Goal: Information Seeking & Learning: Learn about a topic

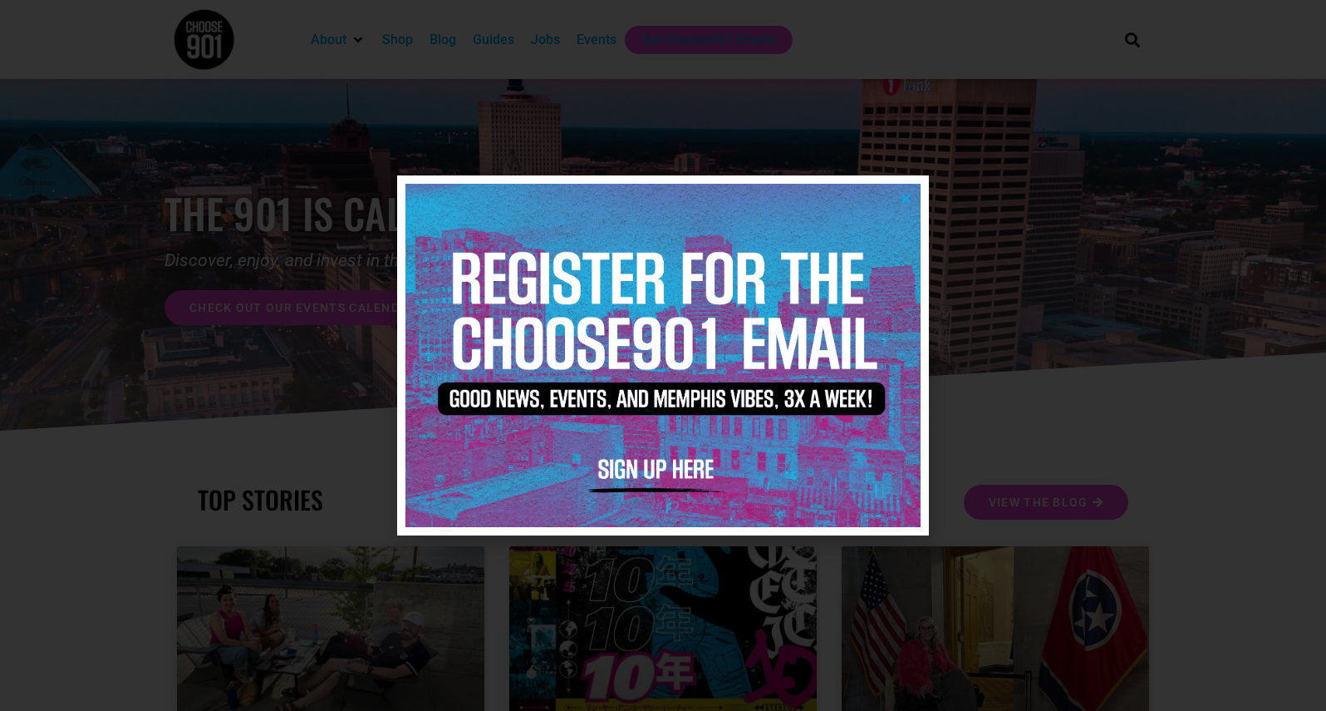
click at [908, 194] on icon "Close" at bounding box center [906, 198] width 12 height 12
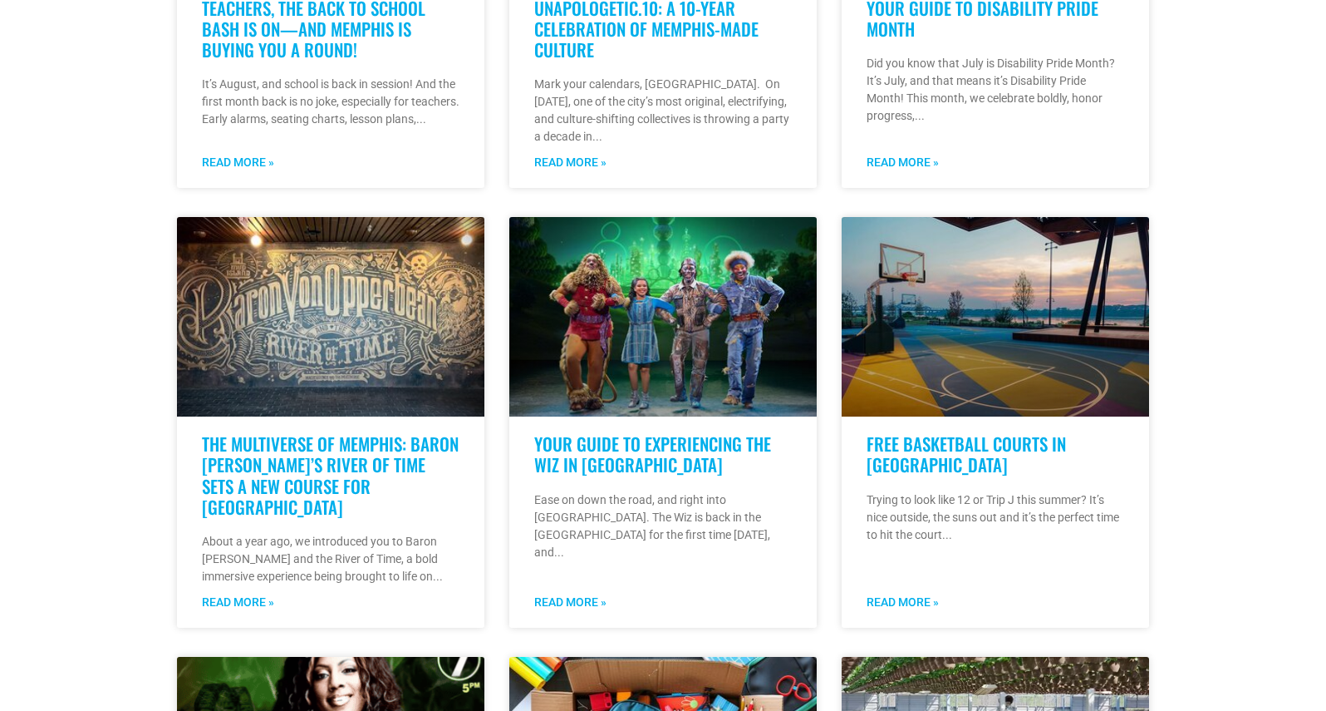
scroll to position [765, 0]
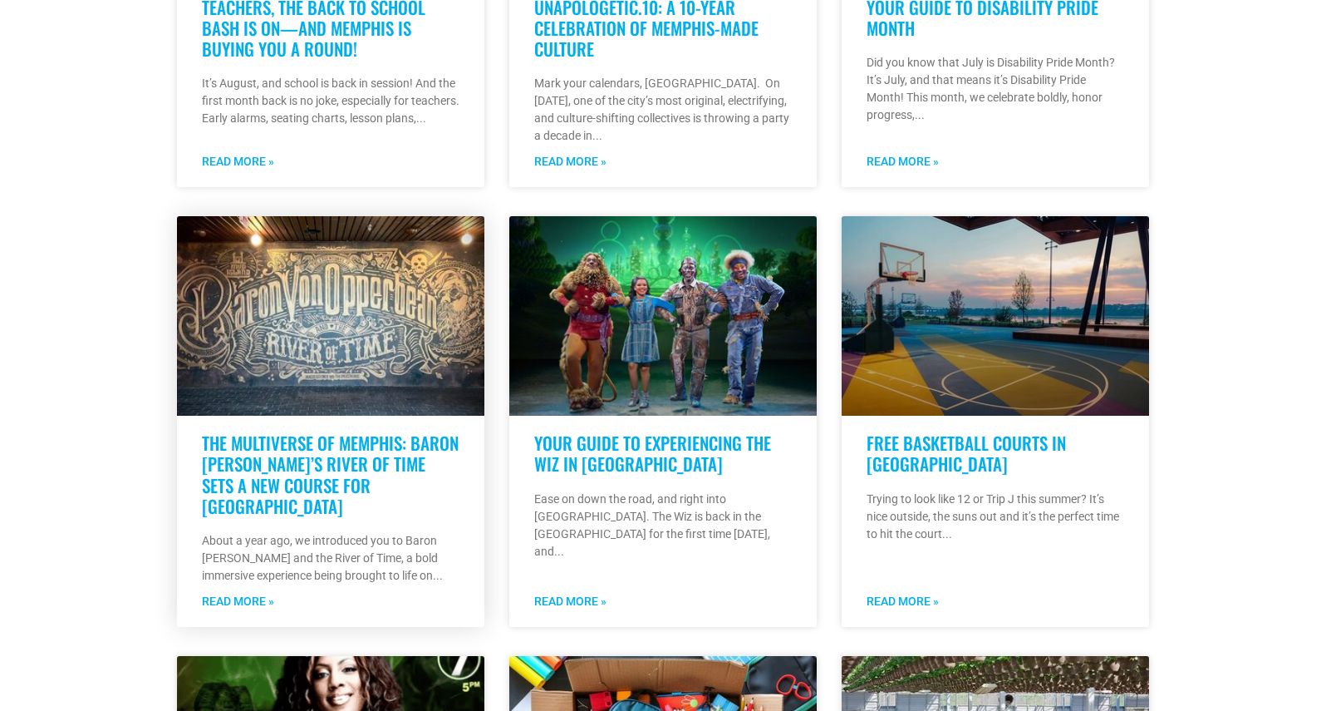
click at [296, 458] on link "The Multiverse of Memphis: Baron [PERSON_NAME]’s River of Time Sets a New Cours…" at bounding box center [330, 474] width 257 height 89
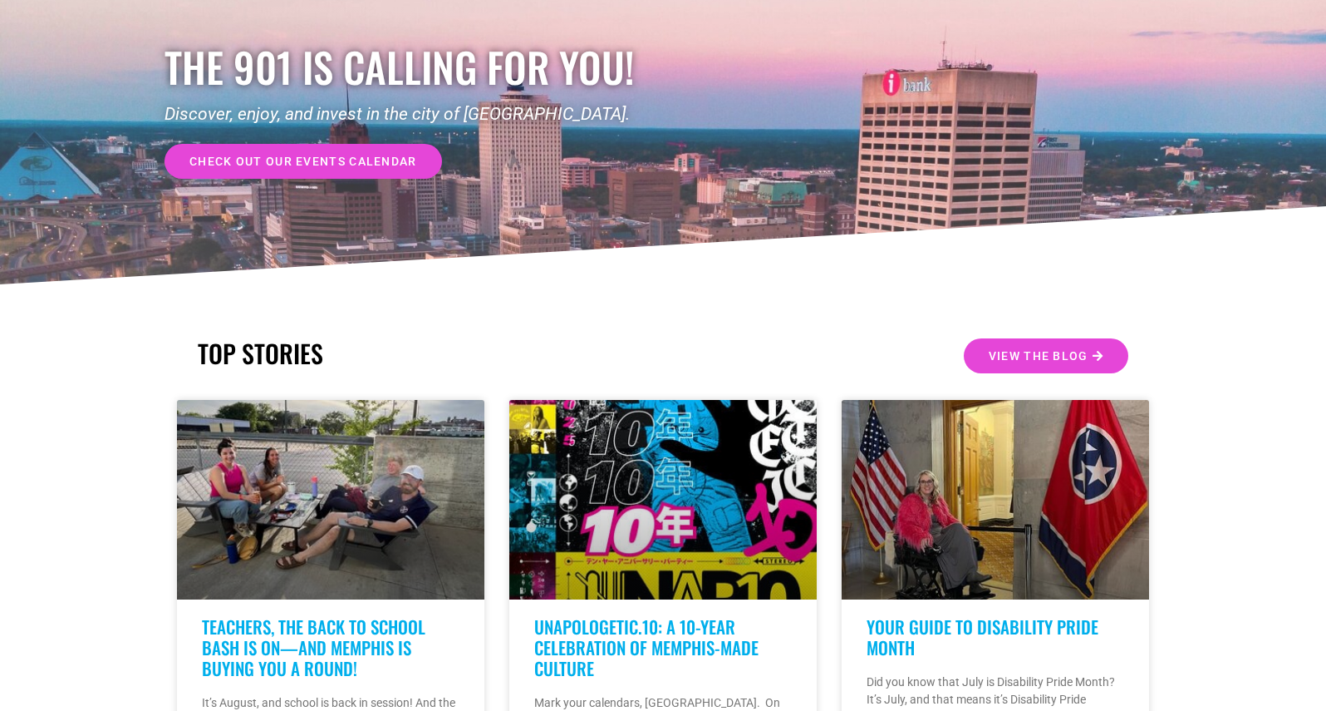
scroll to position [0, 0]
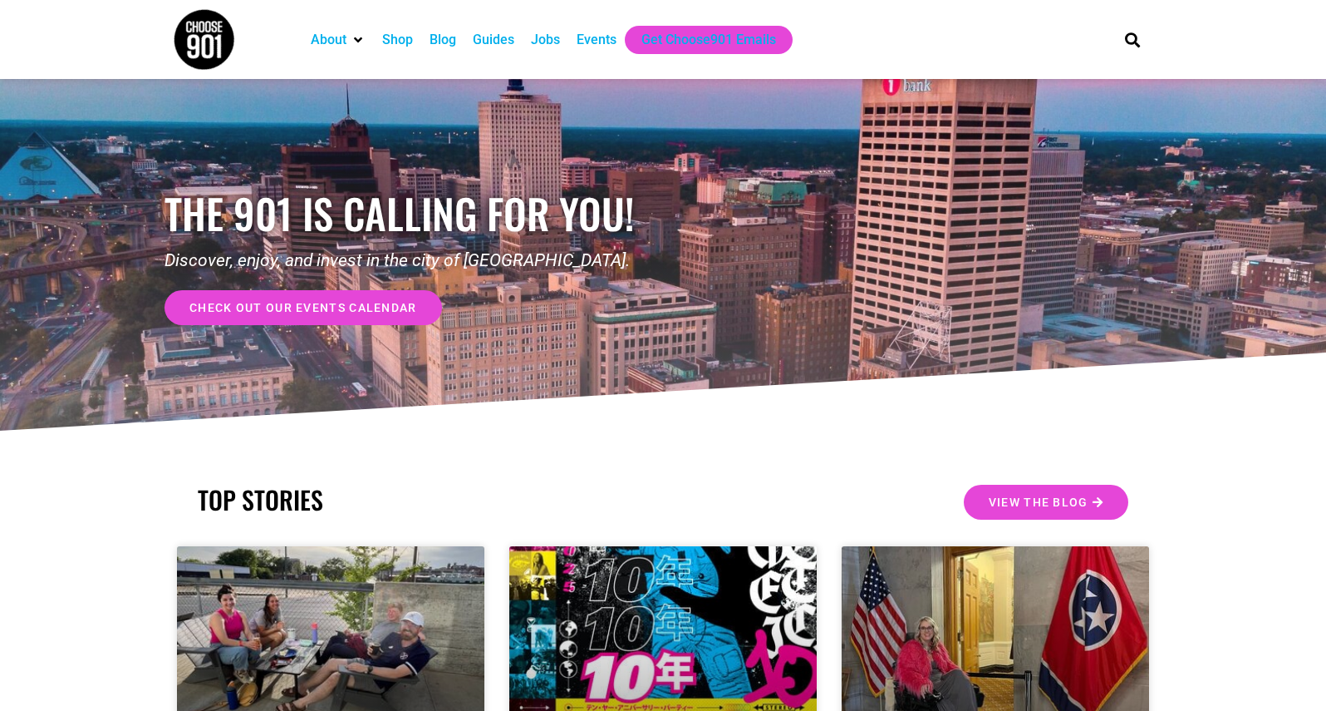
click at [356, 313] on span "check out our events calendar" at bounding box center [303, 308] width 228 height 12
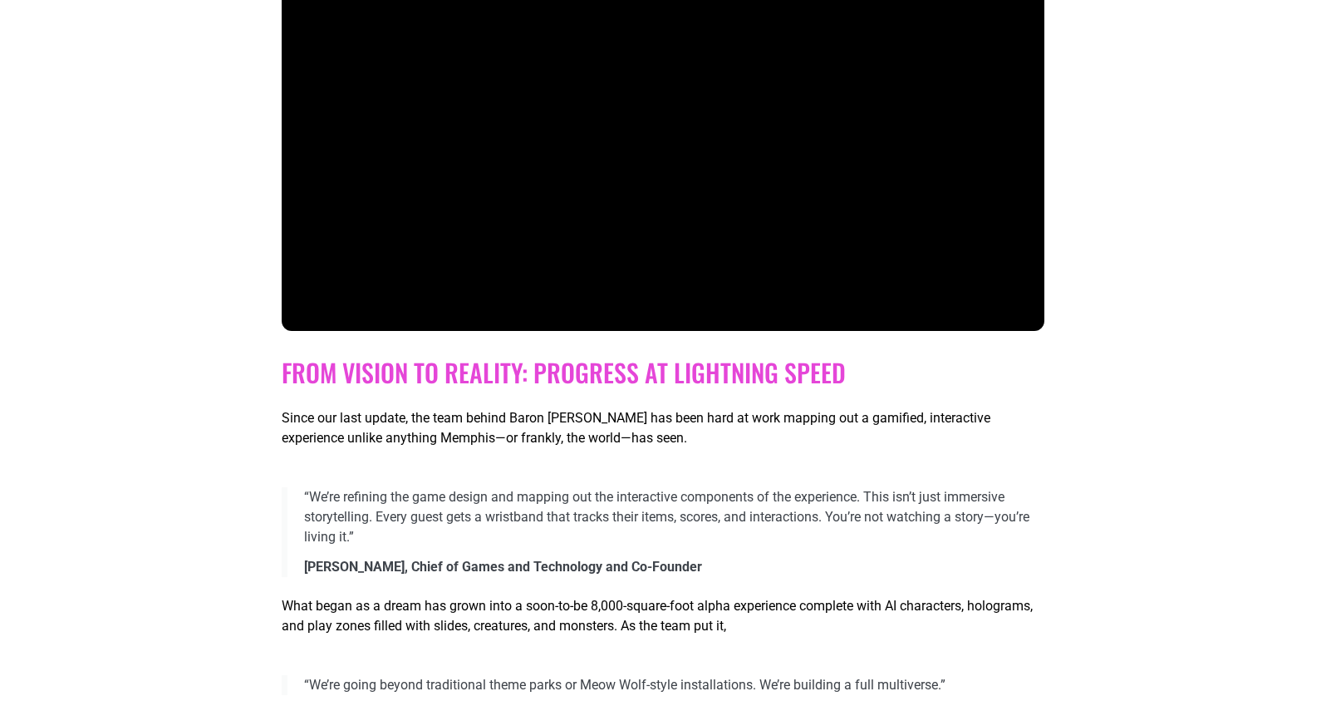
scroll to position [779, 0]
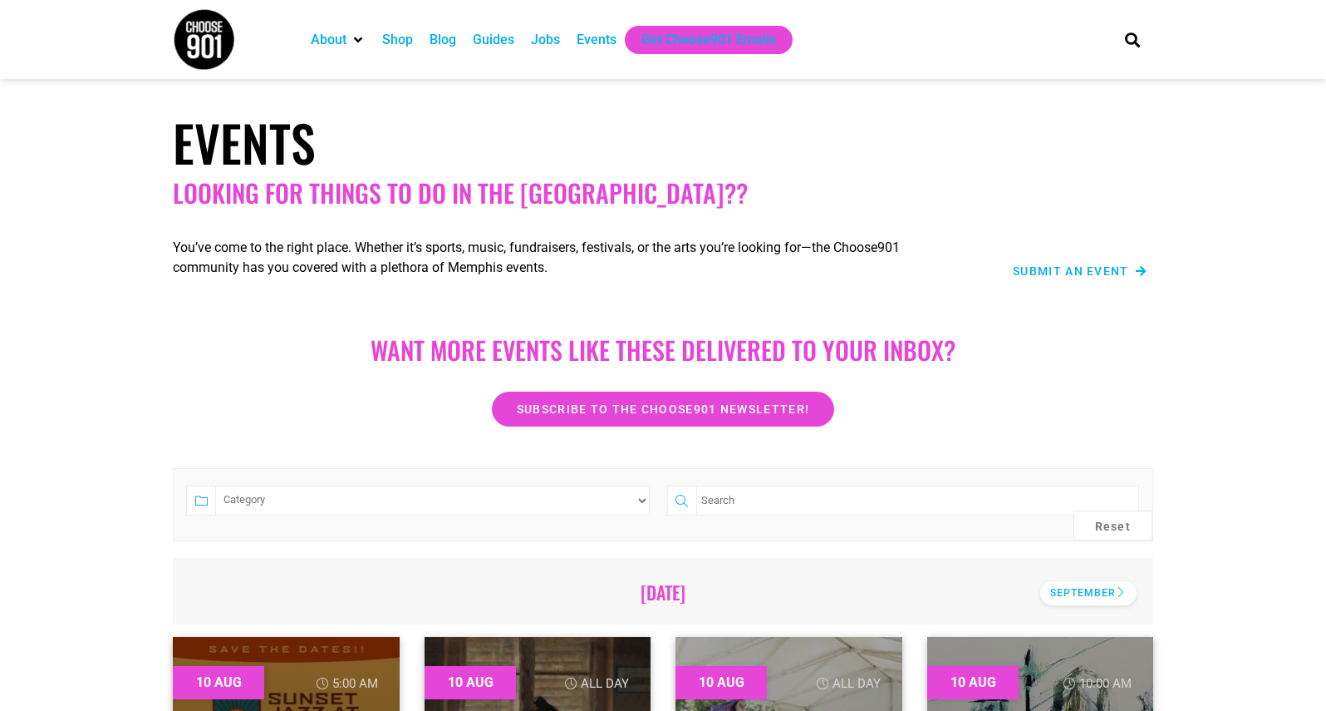
click at [1082, 596] on div "September" at bounding box center [1088, 593] width 96 height 24
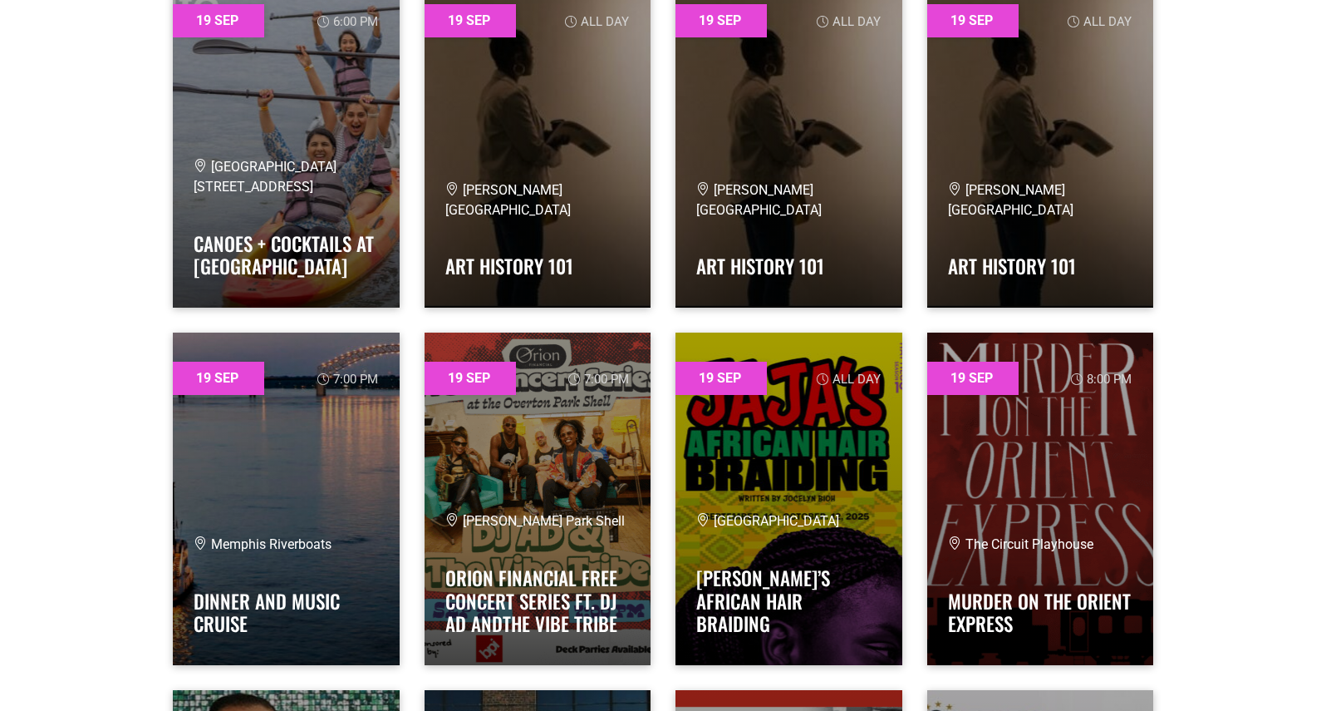
scroll to position [28536, 0]
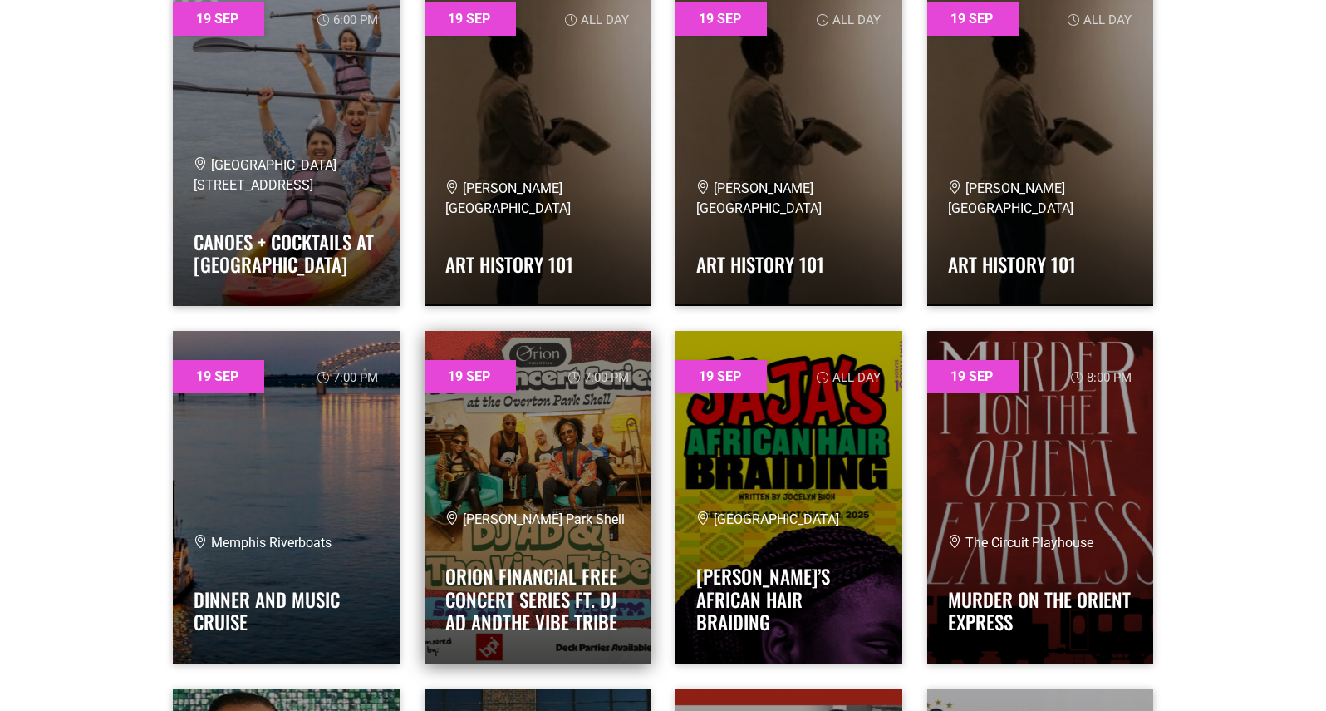
click at [552, 493] on link at bounding box center [538, 497] width 227 height 332
